Goal: Find specific page/section: Find specific page/section

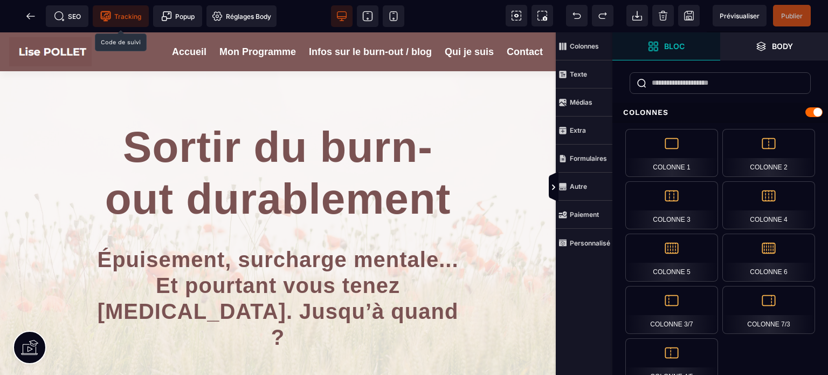
click at [119, 13] on span "Tracking" at bounding box center [120, 16] width 41 height 11
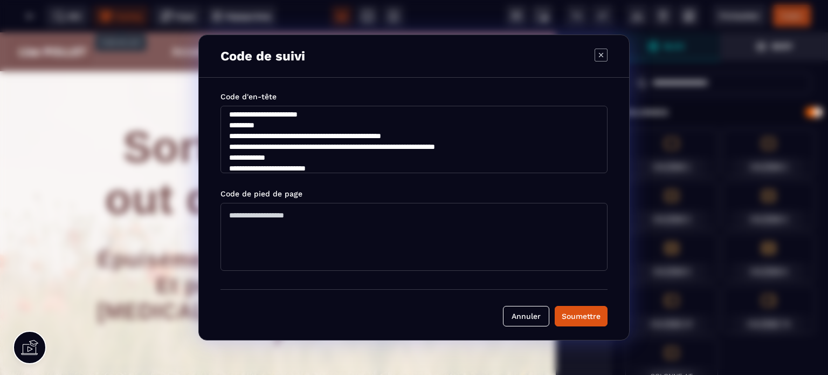
scroll to position [129, 0]
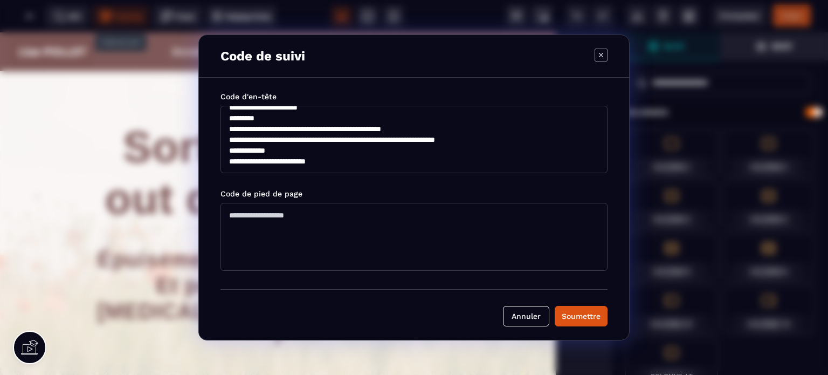
click at [600, 54] on icon "Modal window" at bounding box center [601, 55] width 13 height 13
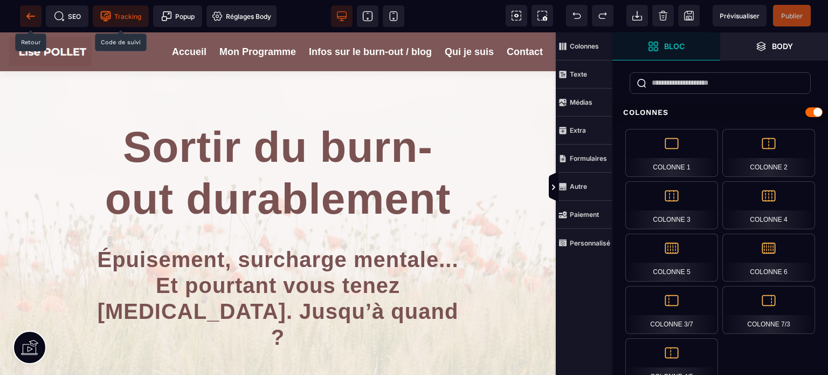
click at [28, 14] on icon at bounding box center [27, 16] width 3 height 6
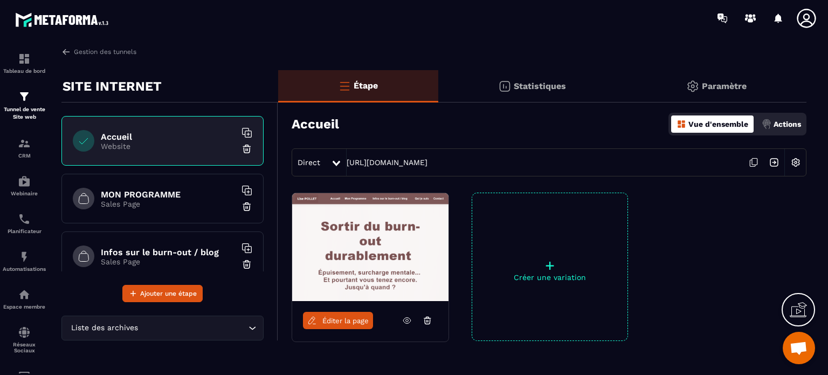
click at [154, 249] on h6 "Infos sur le burn-out / blog" at bounding box center [168, 252] width 135 height 10
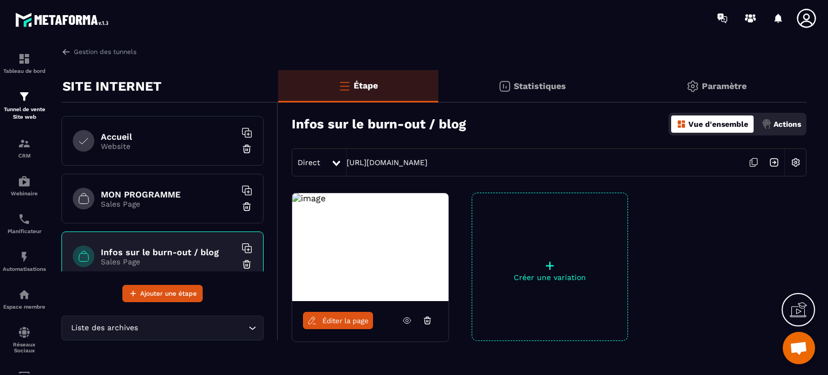
click at [332, 319] on span "Éditer la page" at bounding box center [346, 321] width 46 height 8
